Goal: Task Accomplishment & Management: Complete application form

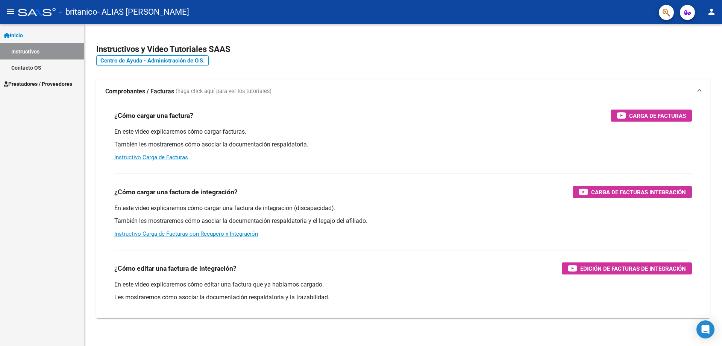
click at [53, 85] on span "Prestadores / Proveedores" at bounding box center [38, 84] width 68 height 8
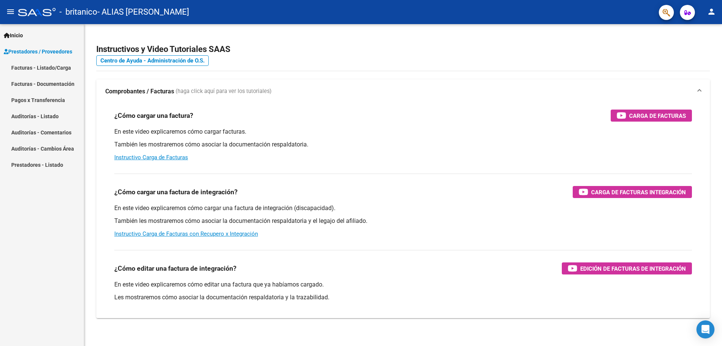
click at [43, 70] on link "Facturas - Listado/Carga" at bounding box center [42, 67] width 84 height 16
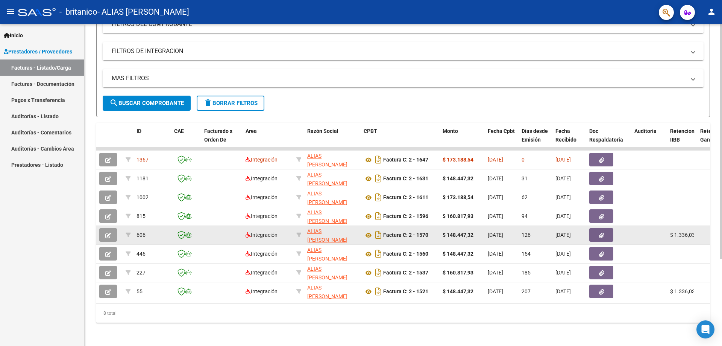
scroll to position [119, 0]
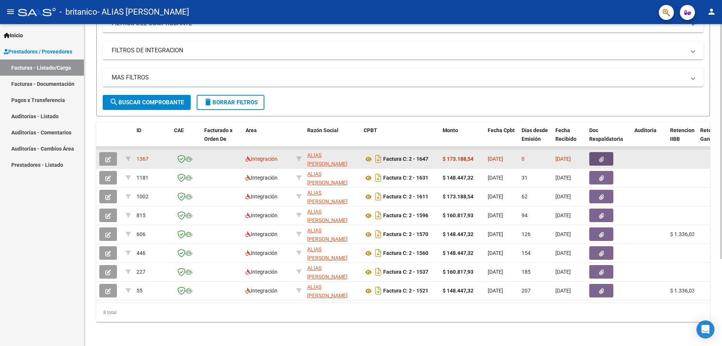
click at [600, 156] on span "button" at bounding box center [601, 158] width 5 height 7
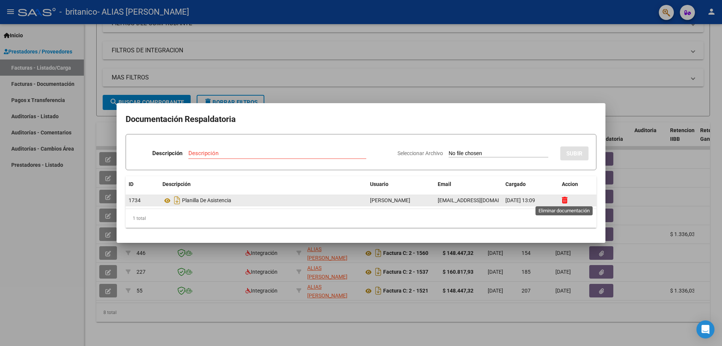
click at [566, 200] on icon at bounding box center [565, 199] width 6 height 7
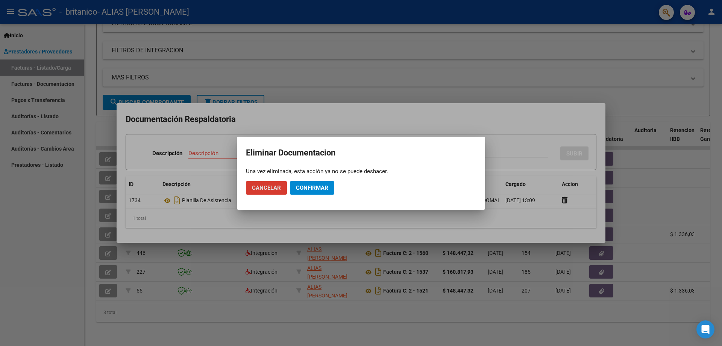
click at [303, 187] on span "Confirmar" at bounding box center [312, 187] width 32 height 7
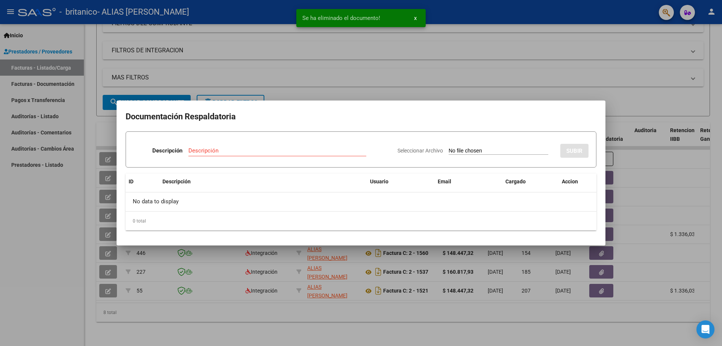
click at [540, 270] on div at bounding box center [361, 173] width 722 height 346
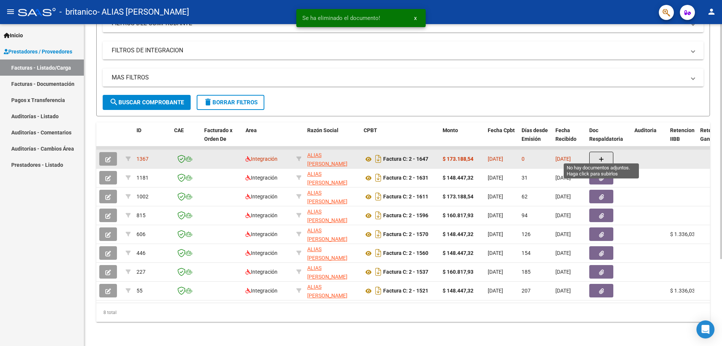
click at [602, 156] on icon "button" at bounding box center [601, 159] width 5 height 6
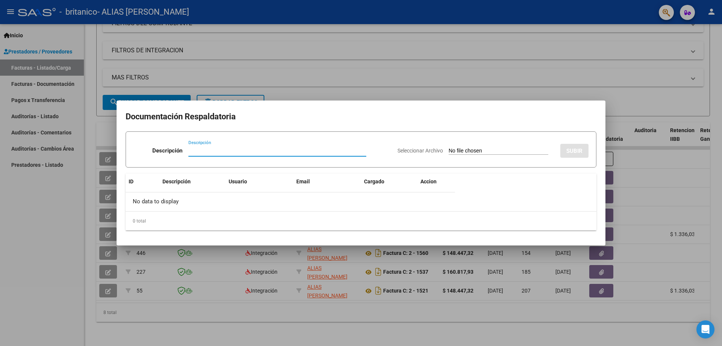
click at [205, 150] on input "Descripción" at bounding box center [277, 150] width 178 height 7
type input "Planilla de asistencia"
click at [558, 152] on div "Seleccionar Archivo SUBIR" at bounding box center [493, 149] width 191 height 23
click at [235, 151] on input "Planilla de asistencia" at bounding box center [277, 150] width 178 height 7
click at [648, 154] on div at bounding box center [361, 173] width 722 height 346
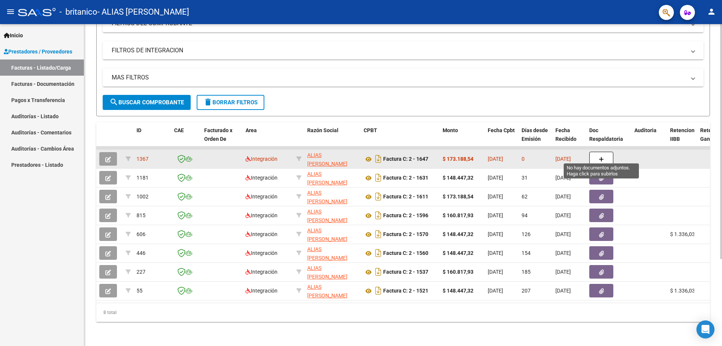
click at [610, 153] on button "button" at bounding box center [601, 159] width 24 height 14
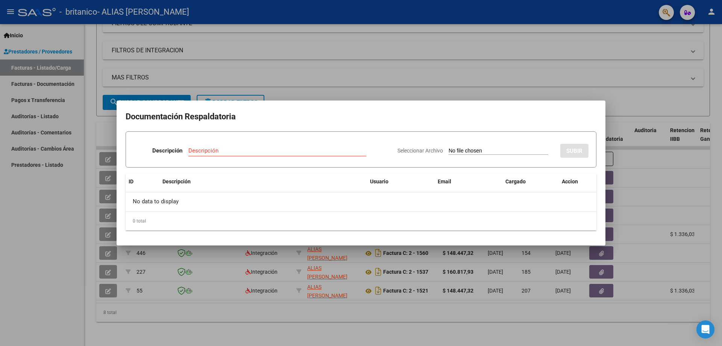
click at [205, 147] on div "Descripción" at bounding box center [277, 150] width 178 height 11
click at [651, 167] on div at bounding box center [361, 173] width 722 height 346
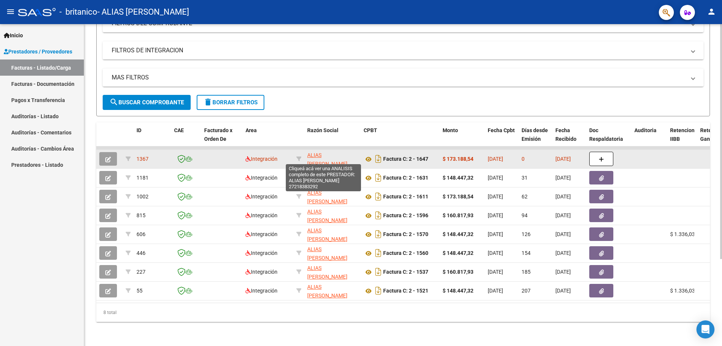
click at [314, 158] on span "ALIAS [PERSON_NAME] [PERSON_NAME]" at bounding box center [327, 159] width 40 height 15
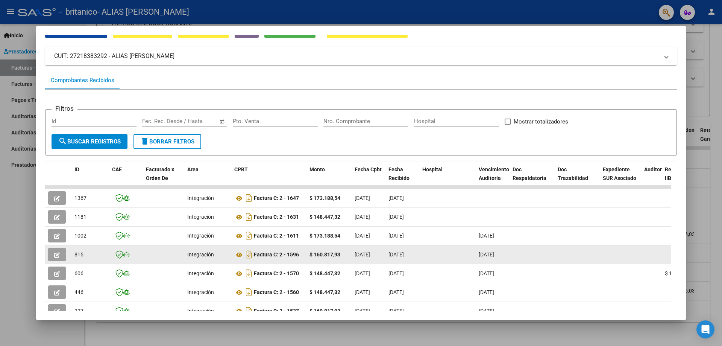
scroll to position [108, 0]
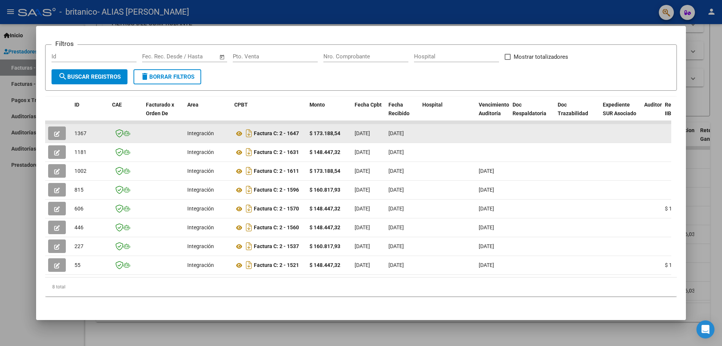
click at [59, 131] on icon "button" at bounding box center [57, 134] width 6 height 6
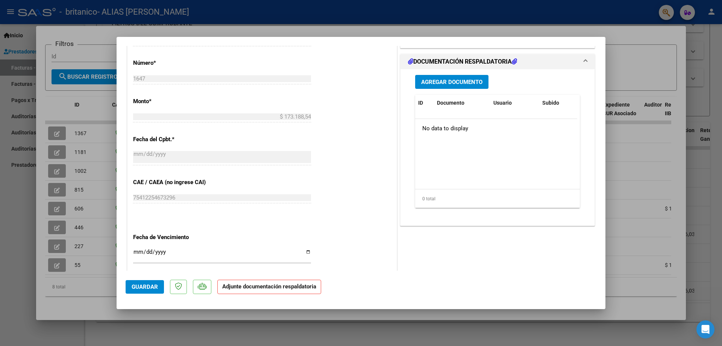
scroll to position [338, 0]
click at [464, 82] on span "Agregar Documento" at bounding box center [451, 81] width 61 height 7
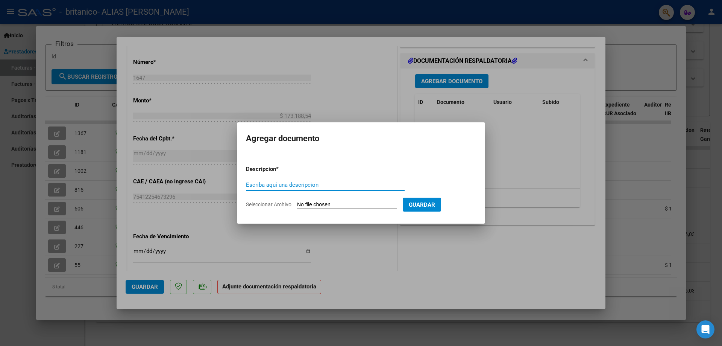
click at [335, 184] on input "Escriba aquí una descripcion" at bounding box center [325, 184] width 159 height 7
type input "planilla de asistencia"
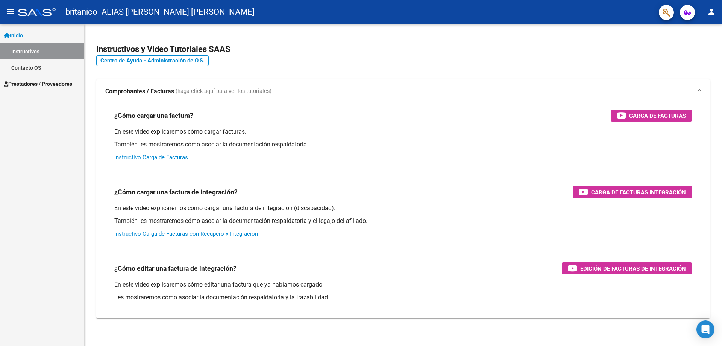
click at [33, 82] on span "Prestadores / Proveedores" at bounding box center [38, 84] width 68 height 8
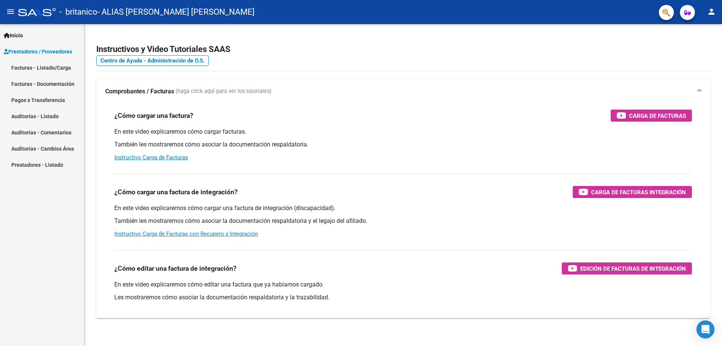
click at [47, 68] on link "Facturas - Listado/Carga" at bounding box center [42, 67] width 84 height 16
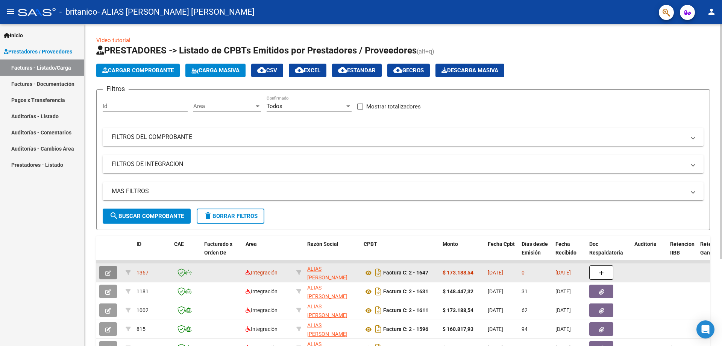
click at [112, 276] on button "button" at bounding box center [108, 273] width 18 height 14
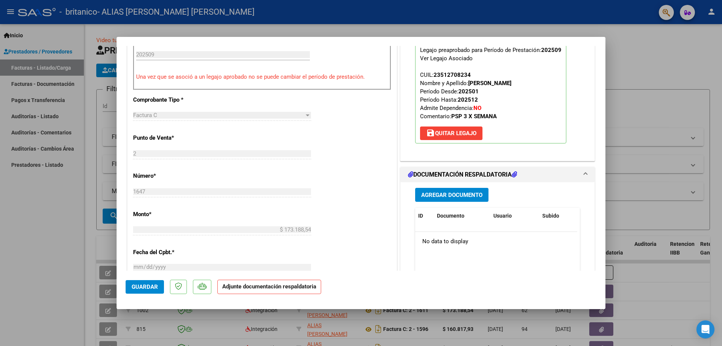
scroll to position [226, 0]
click at [354, 197] on span "Agregar Documento" at bounding box center [451, 194] width 61 height 7
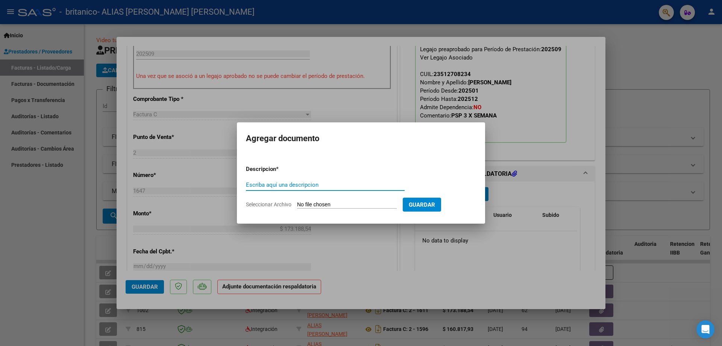
click at [326, 184] on input "Escriba aquí una descripcion" at bounding box center [325, 184] width 159 height 7
type input "Planilla de asistencia"
click at [354, 203] on input "Seleccionar Archivo" at bounding box center [347, 204] width 100 height 7
type input "C:\fakepath\PA_27218383292_011_00002_00001647 (1).pdf"
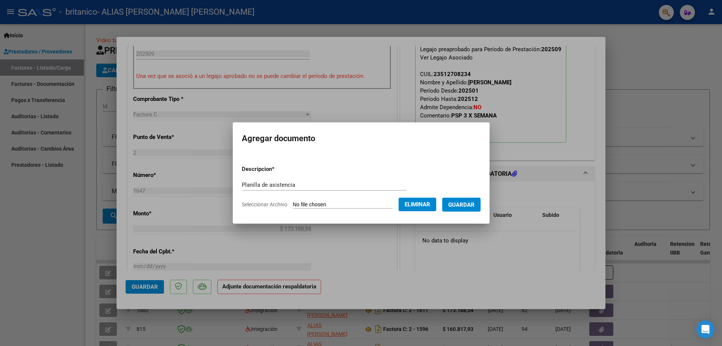
click at [354, 209] on button "Guardar" at bounding box center [461, 204] width 38 height 14
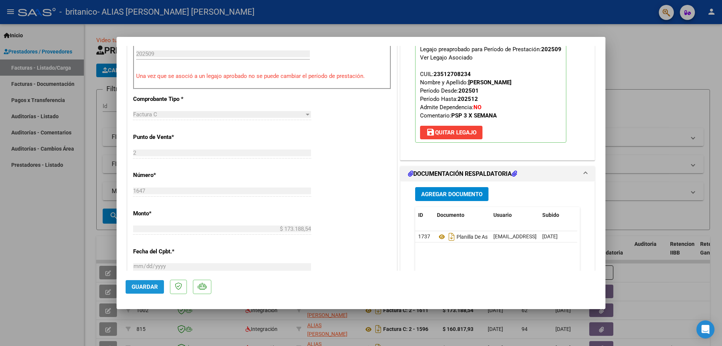
click at [151, 289] on span "Guardar" at bounding box center [145, 286] width 26 height 7
click at [354, 71] on div at bounding box center [361, 173] width 722 height 346
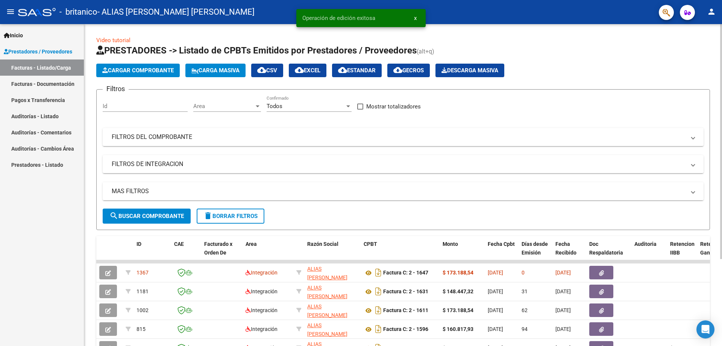
scroll to position [119, 0]
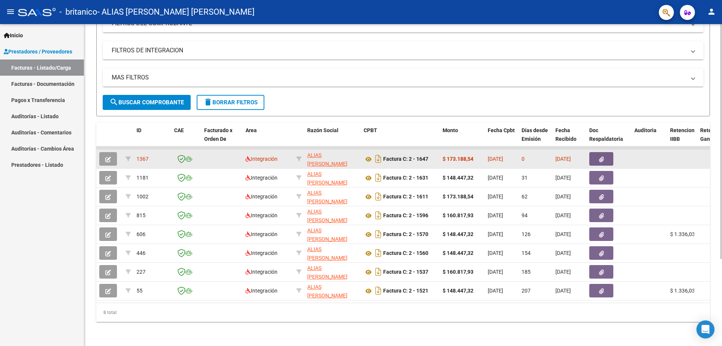
click at [354, 154] on button "button" at bounding box center [601, 159] width 24 height 14
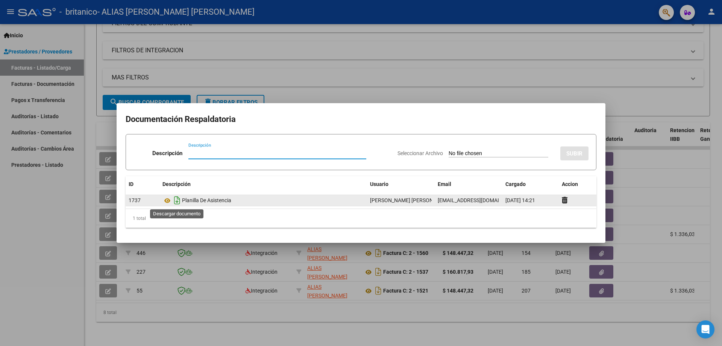
click at [178, 200] on icon "Descargar documento" at bounding box center [177, 200] width 10 height 12
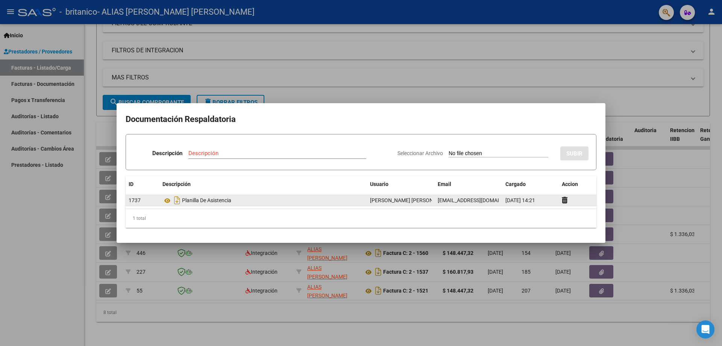
click at [354, 77] on div at bounding box center [361, 173] width 722 height 346
